Goal: Task Accomplishment & Management: Use online tool/utility

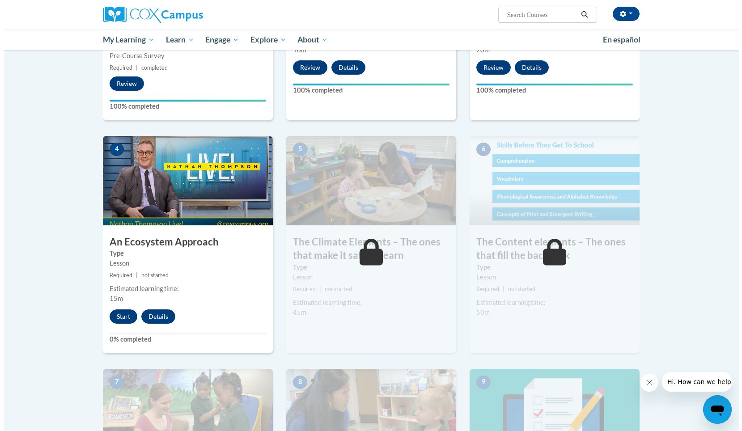
scroll to position [368, 0]
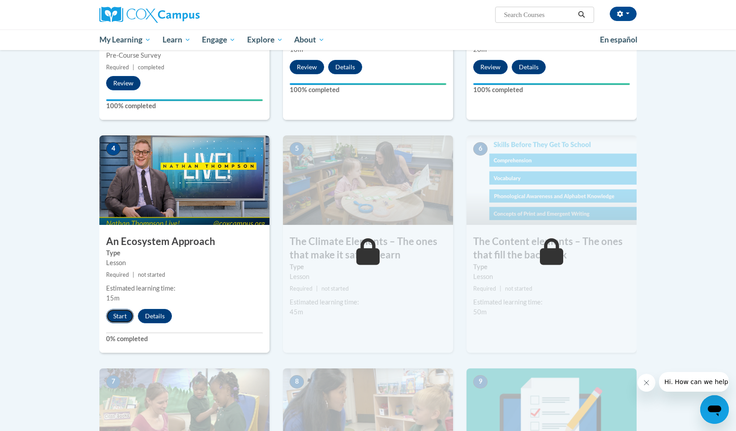
click at [120, 316] on button "Start" at bounding box center [120, 316] width 28 height 14
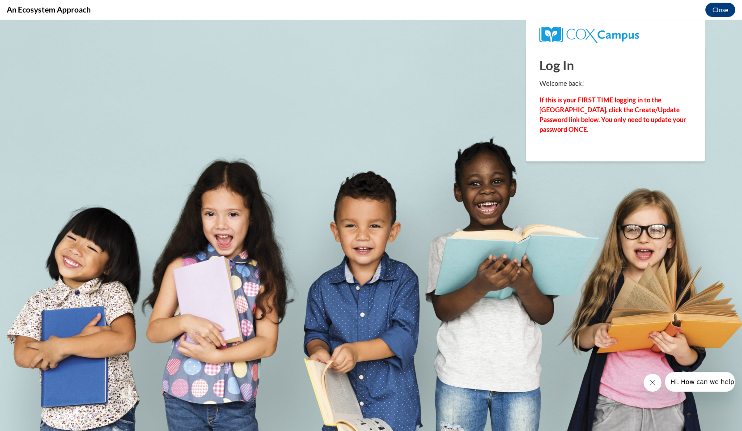
scroll to position [0, 0]
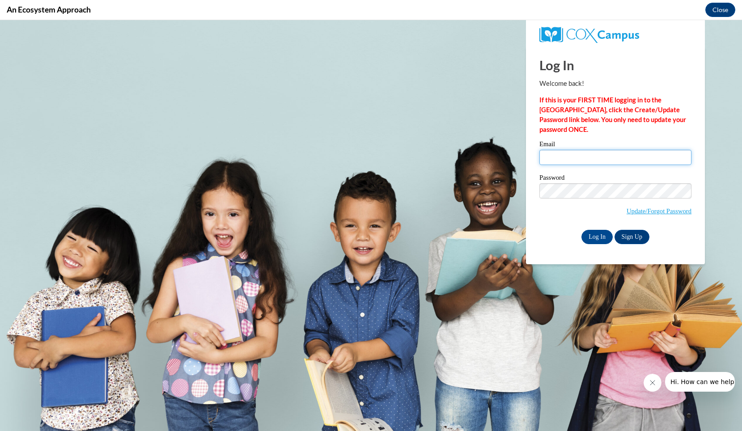
click at [556, 161] on input "Email" at bounding box center [616, 157] width 152 height 15
type input "popekayla998@gmail.com"
click at [600, 236] on input "Log In" at bounding box center [597, 237] width 31 height 14
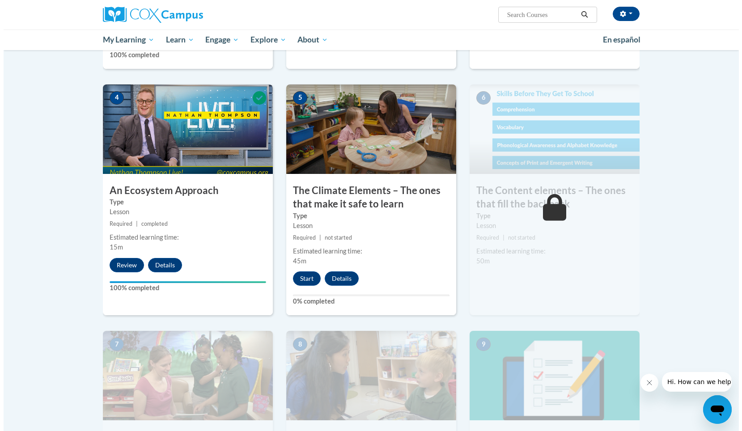
scroll to position [425, 0]
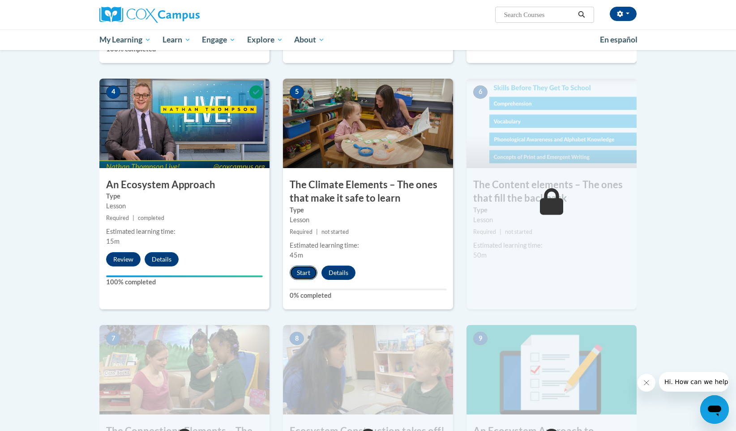
click at [301, 273] on button "Start" at bounding box center [304, 273] width 28 height 14
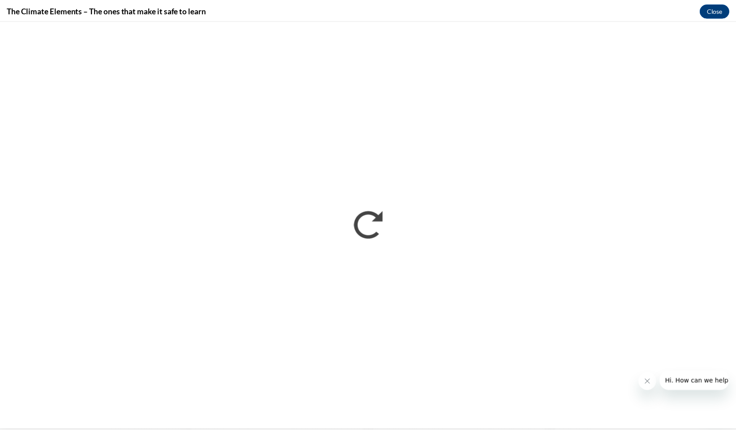
scroll to position [0, 0]
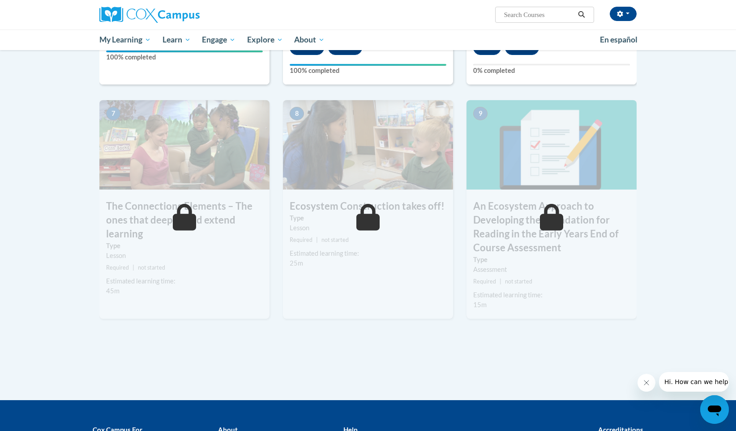
scroll to position [650, 0]
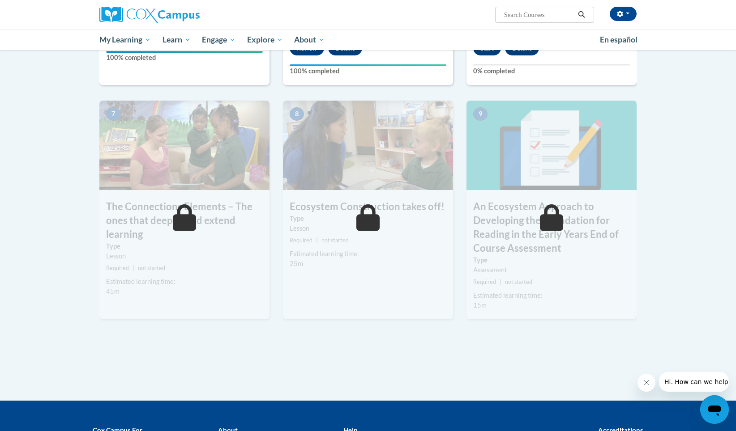
click at [541, 269] on div "Assessment" at bounding box center [551, 270] width 157 height 10
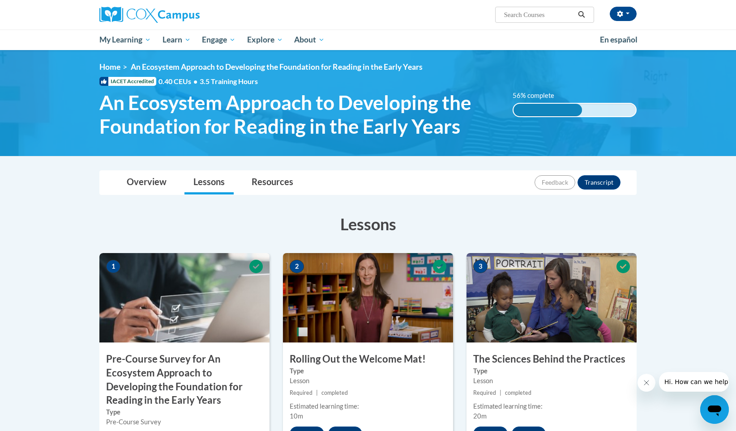
scroll to position [0, 0]
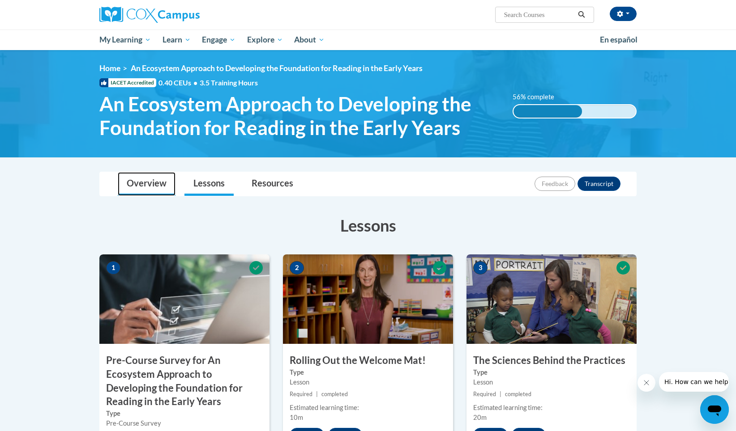
click at [140, 187] on link "Overview" at bounding box center [147, 184] width 58 height 24
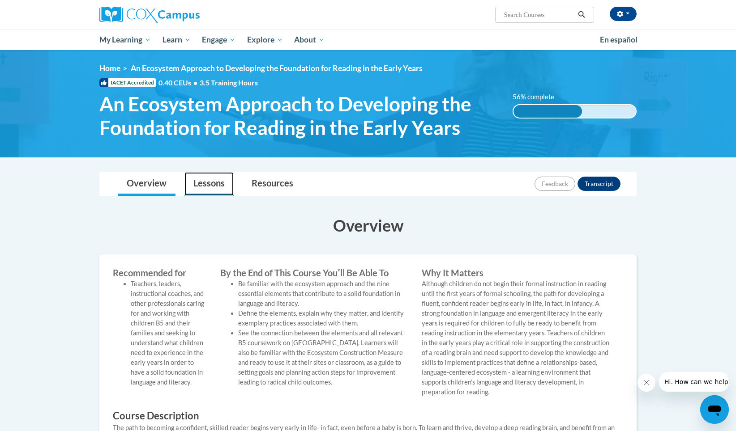
click at [218, 175] on link "Lessons" at bounding box center [208, 184] width 49 height 24
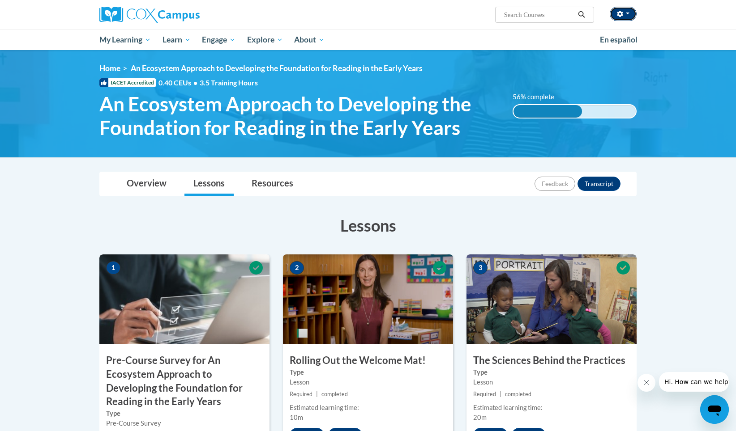
click at [624, 11] on button "button" at bounding box center [623, 14] width 27 height 14
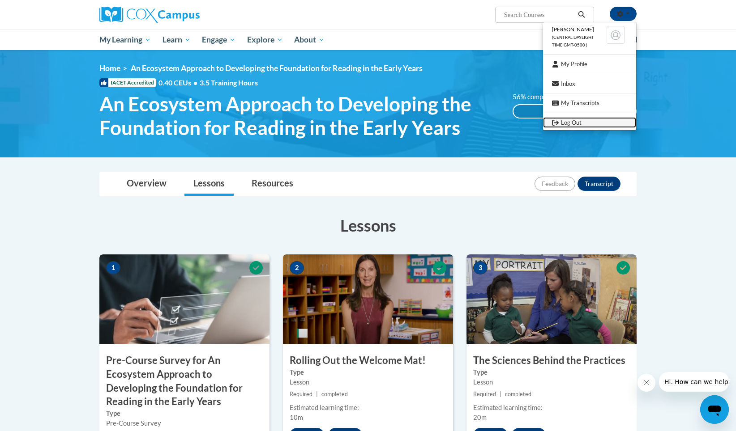
click at [579, 120] on link "Log Out" at bounding box center [589, 122] width 93 height 11
